Goal: Task Accomplishment & Management: Manage account settings

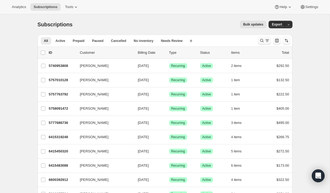
click at [265, 41] on icon "Search and filter results" at bounding box center [267, 40] width 5 height 5
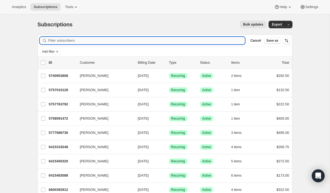
click at [180, 41] on input "Filter subscribers" at bounding box center [146, 41] width 197 height 8
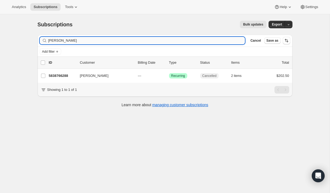
drag, startPoint x: 60, startPoint y: 39, endPoint x: 55, endPoint y: 40, distance: 4.6
click at [56, 39] on input "[PERSON_NAME]" at bounding box center [146, 41] width 197 height 8
click at [64, 41] on input "[PERSON_NAME]" at bounding box center [146, 41] width 197 height 8
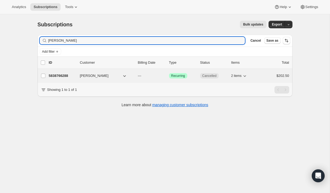
type input "[PERSON_NAME]"
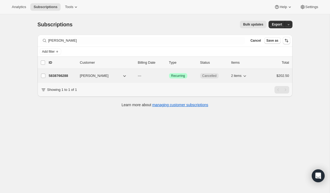
click at [60, 75] on p "5838766288" at bounding box center [62, 75] width 27 height 5
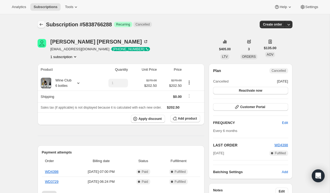
click at [41, 24] on icon "Subscriptions" at bounding box center [41, 24] width 5 height 5
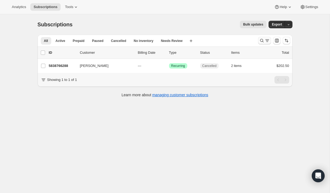
click at [262, 39] on icon "Search and filter results" at bounding box center [261, 40] width 5 height 5
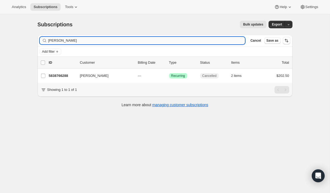
click at [179, 42] on input "[PERSON_NAME]" at bounding box center [146, 41] width 197 height 8
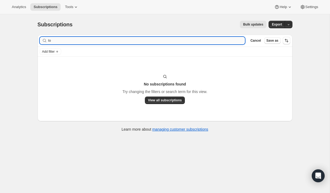
type input "l"
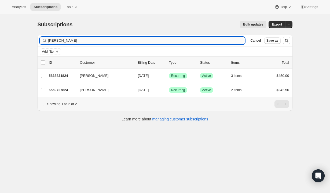
scroll to position [1, 0]
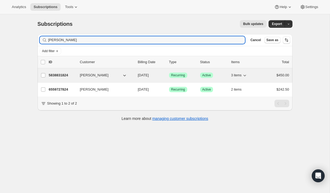
type input "[PERSON_NAME]"
click at [64, 76] on p "5838831824" at bounding box center [62, 74] width 27 height 5
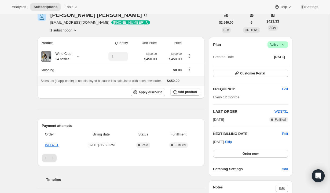
scroll to position [26, 0]
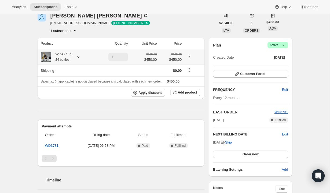
click at [79, 57] on icon at bounding box center [78, 56] width 2 height 1
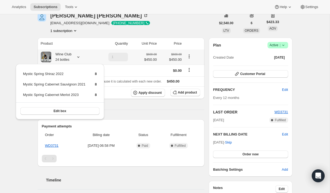
click at [79, 57] on icon at bounding box center [78, 56] width 2 height 1
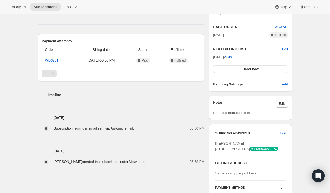
scroll to position [112, 0]
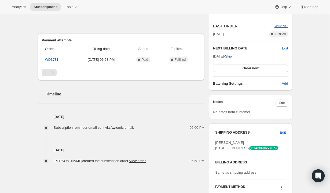
click at [54, 72] on div "Pagination" at bounding box center [53, 73] width 8 height 8
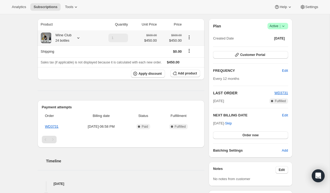
scroll to position [46, 0]
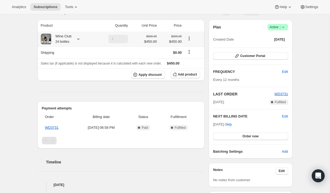
click at [79, 37] on icon at bounding box center [78, 38] width 5 height 5
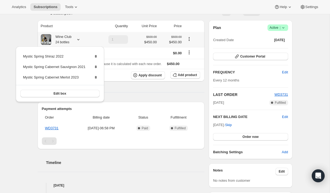
click at [79, 37] on icon at bounding box center [78, 39] width 5 height 5
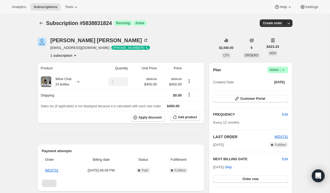
scroll to position [0, 0]
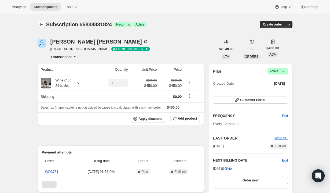
click at [40, 26] on icon "Subscriptions" at bounding box center [41, 24] width 5 height 5
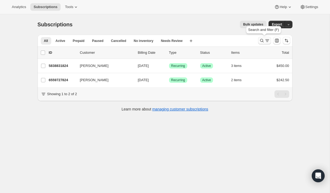
click at [263, 41] on icon "Search and filter results" at bounding box center [261, 40] width 5 height 5
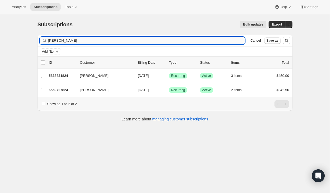
click at [174, 40] on input "[PERSON_NAME]" at bounding box center [146, 41] width 197 height 8
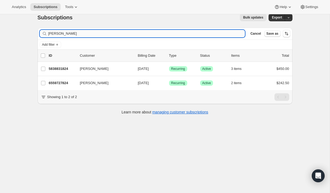
click at [174, 40] on div "Add filter" at bounding box center [165, 45] width 255 height 10
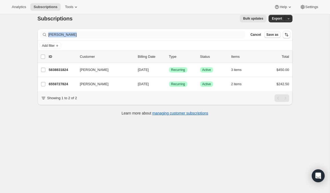
click at [174, 40] on div "Filter subscribers [PERSON_NAME] Clear Cancel Save as" at bounding box center [165, 35] width 255 height 12
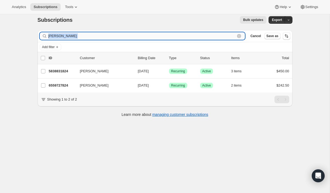
click at [170, 35] on input "[PERSON_NAME]" at bounding box center [141, 36] width 187 height 8
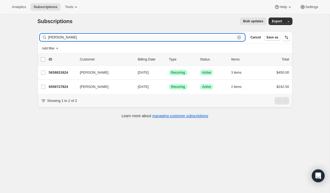
scroll to position [2, 0]
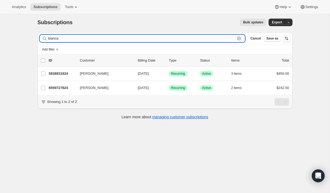
type input "bianca"
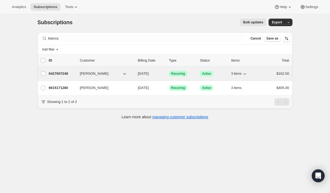
click at [64, 74] on p "6427607248" at bounding box center [62, 73] width 27 height 5
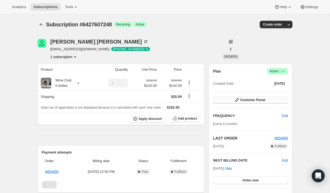
click at [258, 100] on span "Customer Portal" at bounding box center [252, 100] width 25 height 4
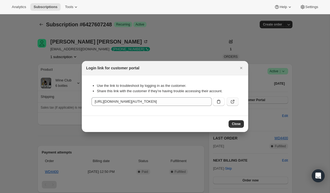
click at [234, 104] on button ":rmq:" at bounding box center [233, 101] width 12 height 9
click at [240, 68] on icon "Close" at bounding box center [241, 67] width 5 height 5
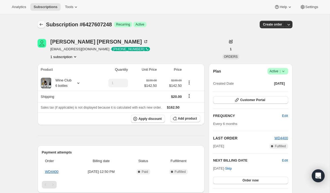
click at [41, 24] on icon "Subscriptions" at bounding box center [41, 24] width 5 height 5
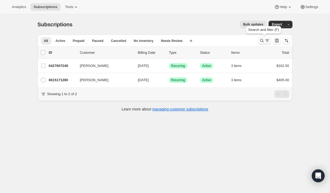
click at [265, 41] on icon "Search and filter results" at bounding box center [267, 40] width 5 height 5
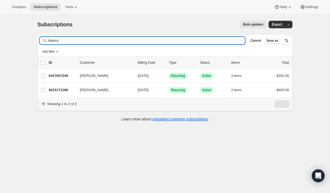
click at [149, 41] on input "bianca" at bounding box center [146, 41] width 197 height 8
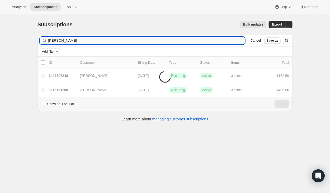
type input "[PERSON_NAME]"
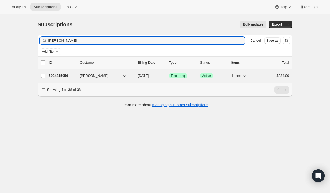
click at [60, 79] on div "5924815056 [PERSON_NAME] [DATE] Success Recurring Success Active 4 items $234.00" at bounding box center [169, 76] width 240 height 8
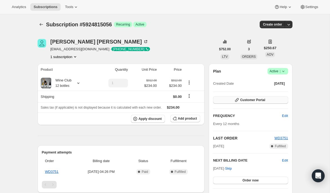
click at [233, 100] on button "Customer Portal" at bounding box center [250, 100] width 75 height 8
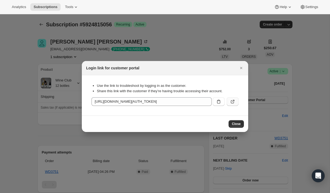
click at [234, 104] on icon ":rrq:" at bounding box center [232, 101] width 5 height 5
click at [241, 70] on icon "Close" at bounding box center [241, 67] width 5 height 5
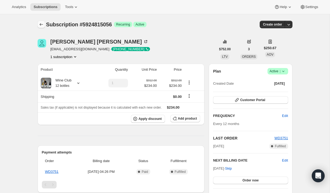
click at [41, 24] on icon "Subscriptions" at bounding box center [41, 24] width 5 height 5
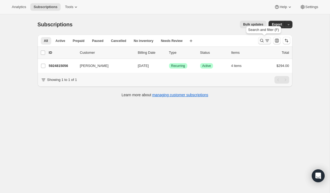
click at [263, 41] on icon "Search and filter results" at bounding box center [261, 40] width 5 height 5
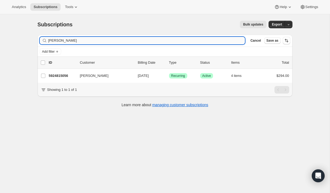
click at [190, 40] on input "[PERSON_NAME]" at bounding box center [146, 41] width 197 height 8
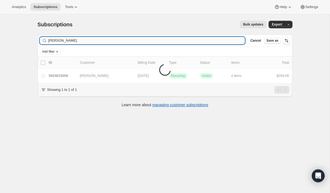
type input "[PERSON_NAME]"
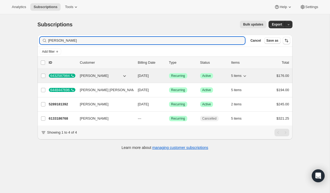
click at [101, 76] on span "[PERSON_NAME]" at bounding box center [94, 75] width 29 height 5
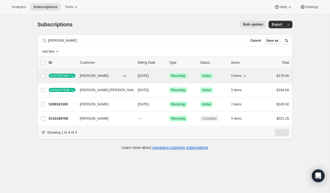
click at [95, 76] on span "[PERSON_NAME]" at bounding box center [94, 75] width 29 height 5
click at [60, 76] on div "6432587984" at bounding box center [62, 76] width 27 height 4
click at [99, 75] on span "[PERSON_NAME]" at bounding box center [94, 75] width 29 height 5
click at [125, 75] on icon "button" at bounding box center [124, 75] width 5 height 5
click at [123, 76] on icon "button" at bounding box center [124, 76] width 3 height 2
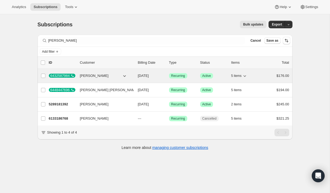
click at [123, 76] on icon "button" at bounding box center [124, 76] width 3 height 2
click at [45, 76] on input "[PERSON_NAME]" at bounding box center [43, 76] width 4 height 4
checkbox input "true"
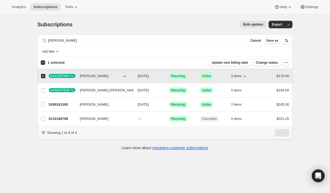
click at [91, 77] on span "[PERSON_NAME]" at bounding box center [94, 75] width 29 height 5
click at [238, 64] on span "Update next billing date" at bounding box center [230, 62] width 36 height 4
select select "12"
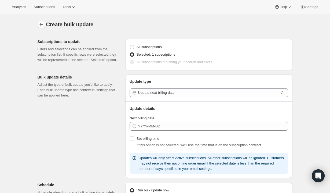
click at [42, 25] on icon "button" at bounding box center [41, 24] width 5 height 5
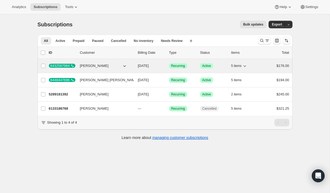
click at [102, 65] on span "[PERSON_NAME]" at bounding box center [94, 65] width 29 height 5
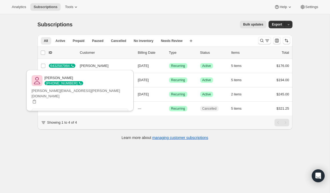
click at [91, 110] on span "View customer" at bounding box center [79, 112] width 23 height 4
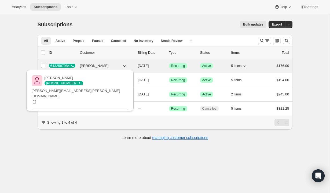
click at [63, 64] on div "6432587984" at bounding box center [62, 66] width 27 height 4
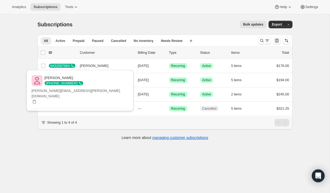
click at [82, 152] on div "Subscriptions. This page is ready Subscriptions Bulk updates More actions Bulk …" at bounding box center [165, 110] width 330 height 193
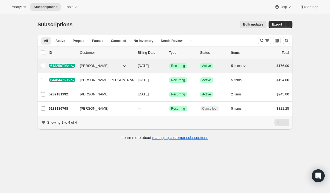
click at [95, 67] on span "[PERSON_NAME]" at bounding box center [94, 65] width 29 height 5
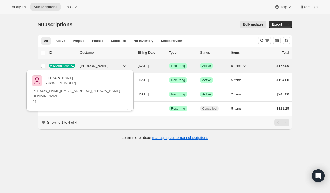
scroll to position [3, 0]
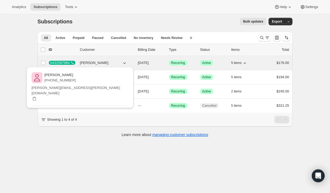
click at [95, 67] on div "[PERSON_NAME] [PHONE_NUMBER] [PERSON_NAME][EMAIL_ADDRESS][PERSON_NAME][DOMAIN_N…" at bounding box center [80, 88] width 112 height 47
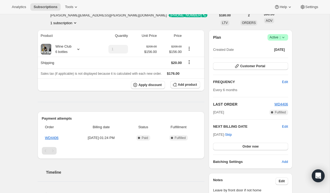
scroll to position [36, 0]
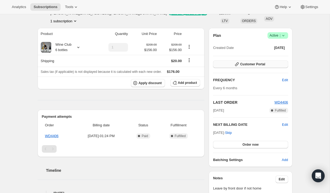
click at [254, 65] on span "Customer Portal" at bounding box center [252, 64] width 25 height 4
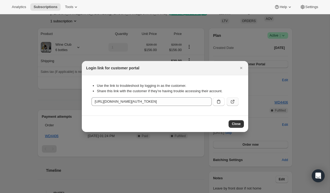
click at [235, 104] on icon ":r13u:" at bounding box center [232, 101] width 5 height 5
